Goal: Find specific page/section: Find specific page/section

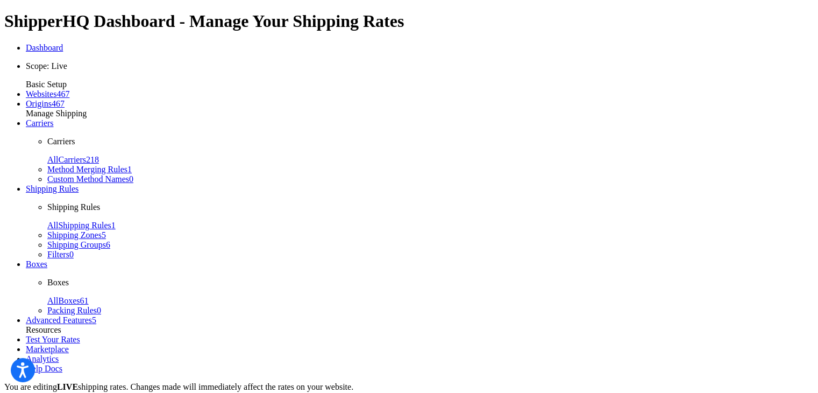
click at [54, 128] on link "Carriers" at bounding box center [40, 122] width 28 height 9
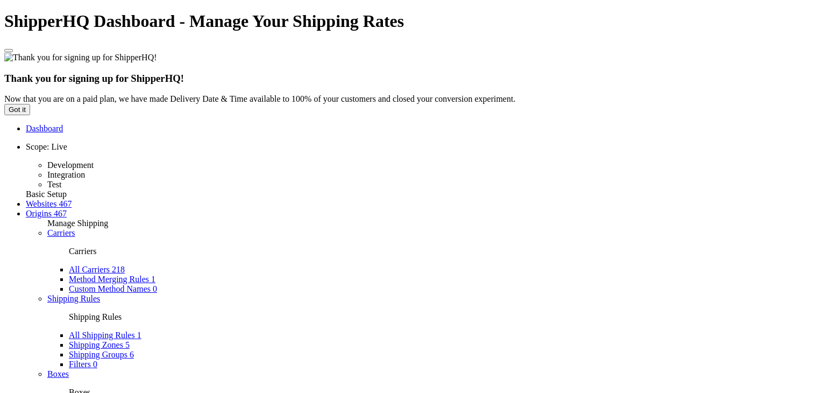
select select "15"
type input "m"
type input "morri"
